Goal: Information Seeking & Learning: Find specific fact

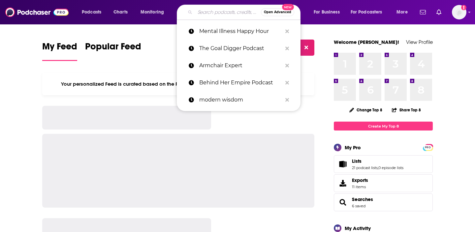
click at [209, 13] on input "Search podcasts, credits, & more..." at bounding box center [228, 12] width 66 height 11
paste input "Financial Feminist"
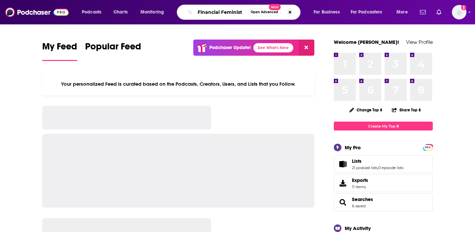
type input "Financial Feminist"
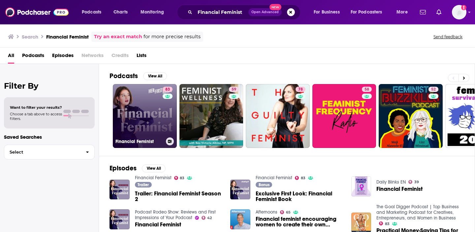
click at [149, 107] on link "83 Financial Feminist" at bounding box center [145, 116] width 64 height 64
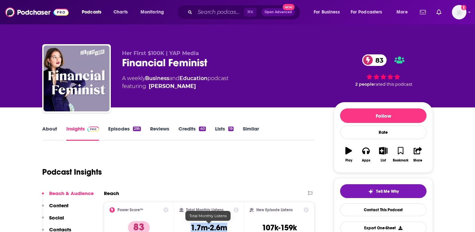
drag, startPoint x: 233, startPoint y: 226, endPoint x: 191, endPoint y: 225, distance: 42.5
click at [191, 225] on div "Total Monthly Listens 1.7m-2.6m" at bounding box center [209, 222] width 60 height 30
copy h3 "1.7m-2.6m"
